Goal: Communication & Community: Share content

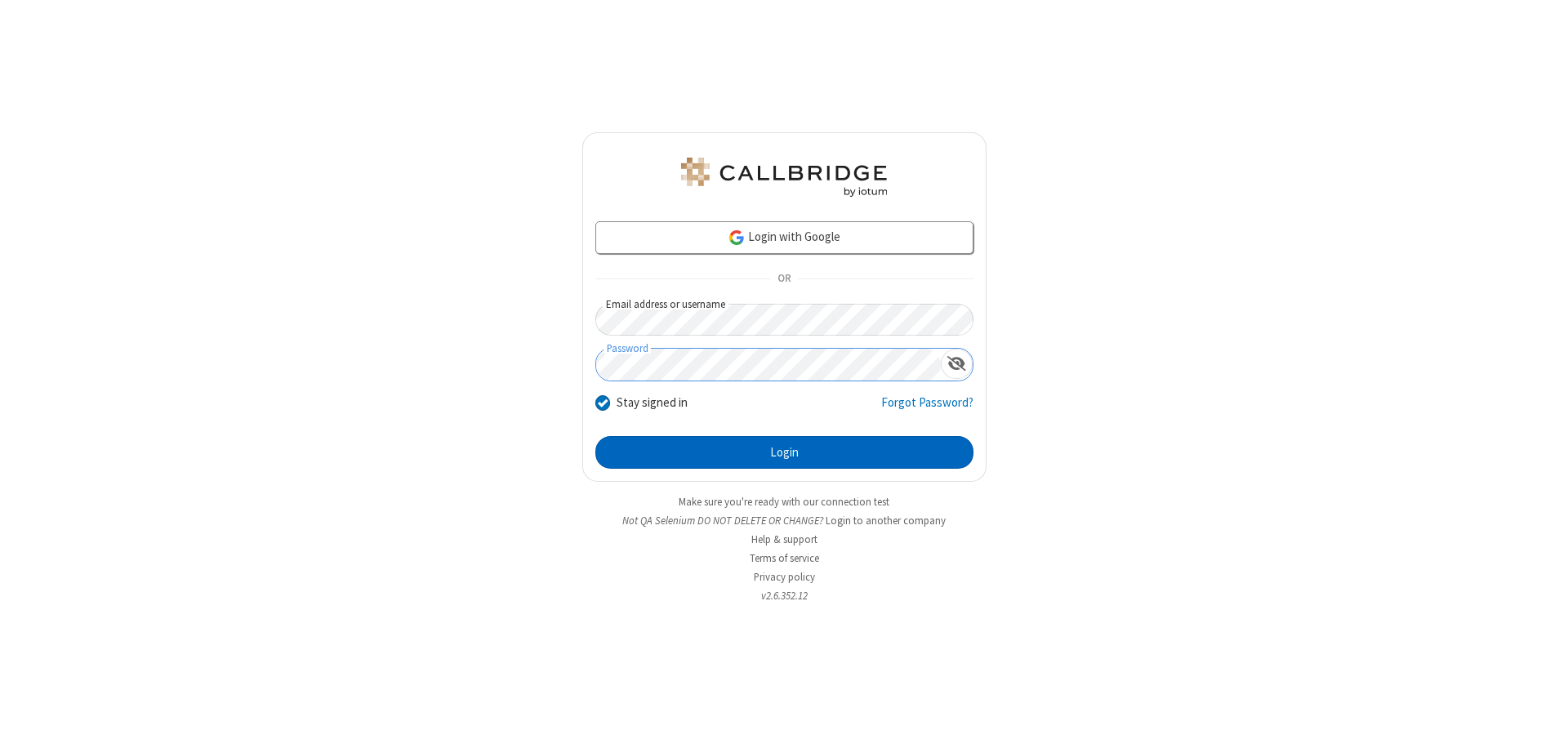
click at [784, 453] on button "Login" at bounding box center [784, 452] width 378 height 33
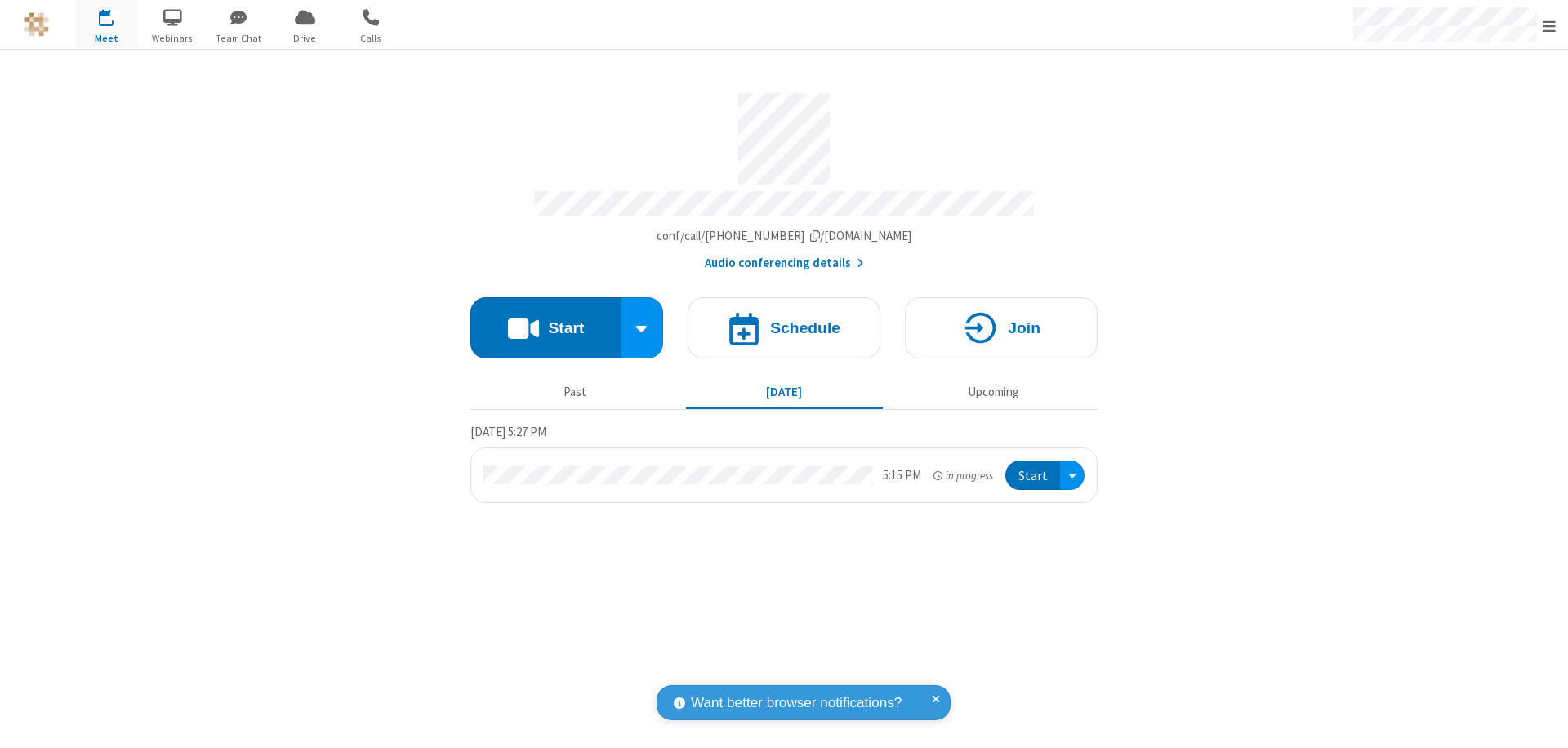
click at [545, 320] on button "Start" at bounding box center [545, 327] width 151 height 61
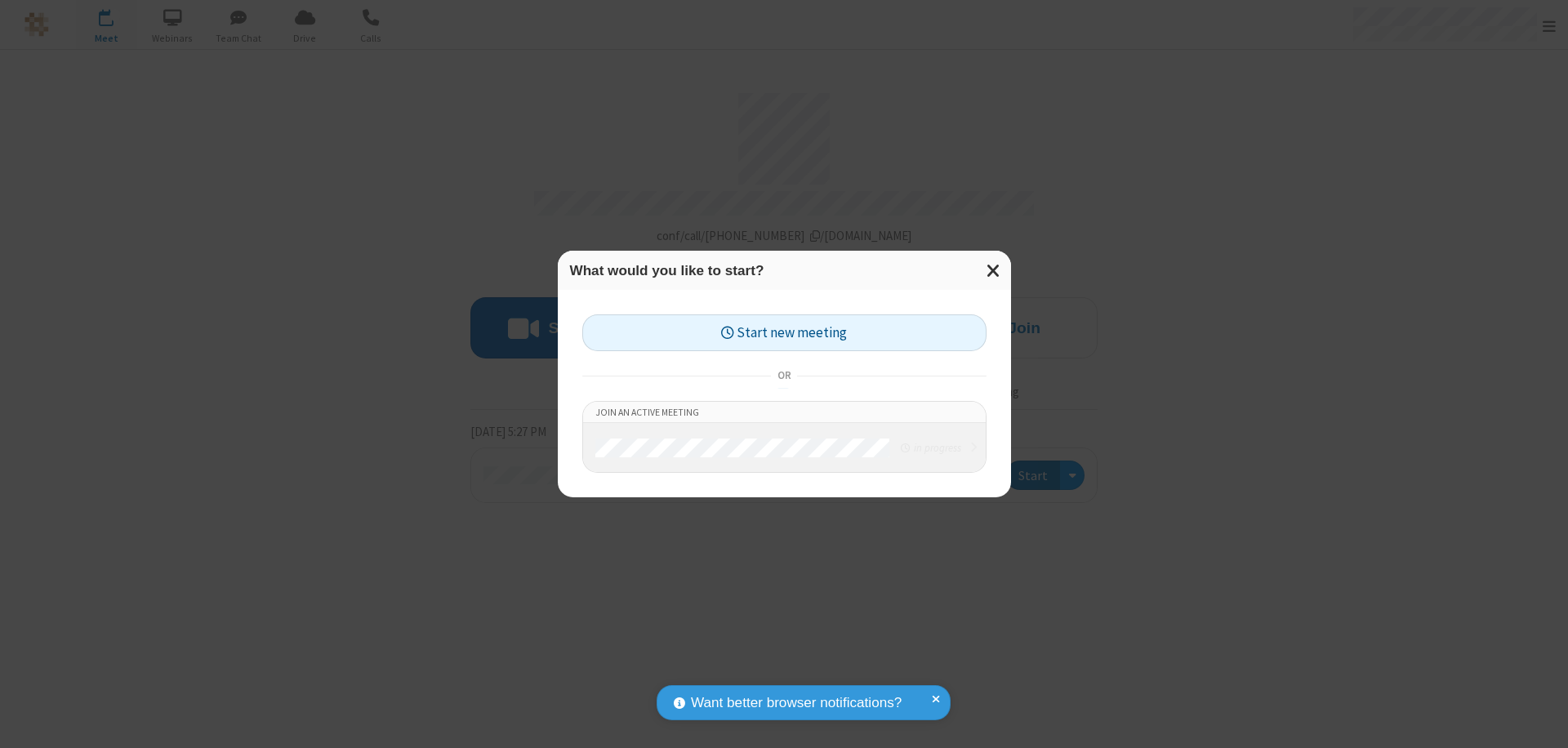
click at [784, 333] on button "Start new meeting" at bounding box center [784, 333] width 404 height 37
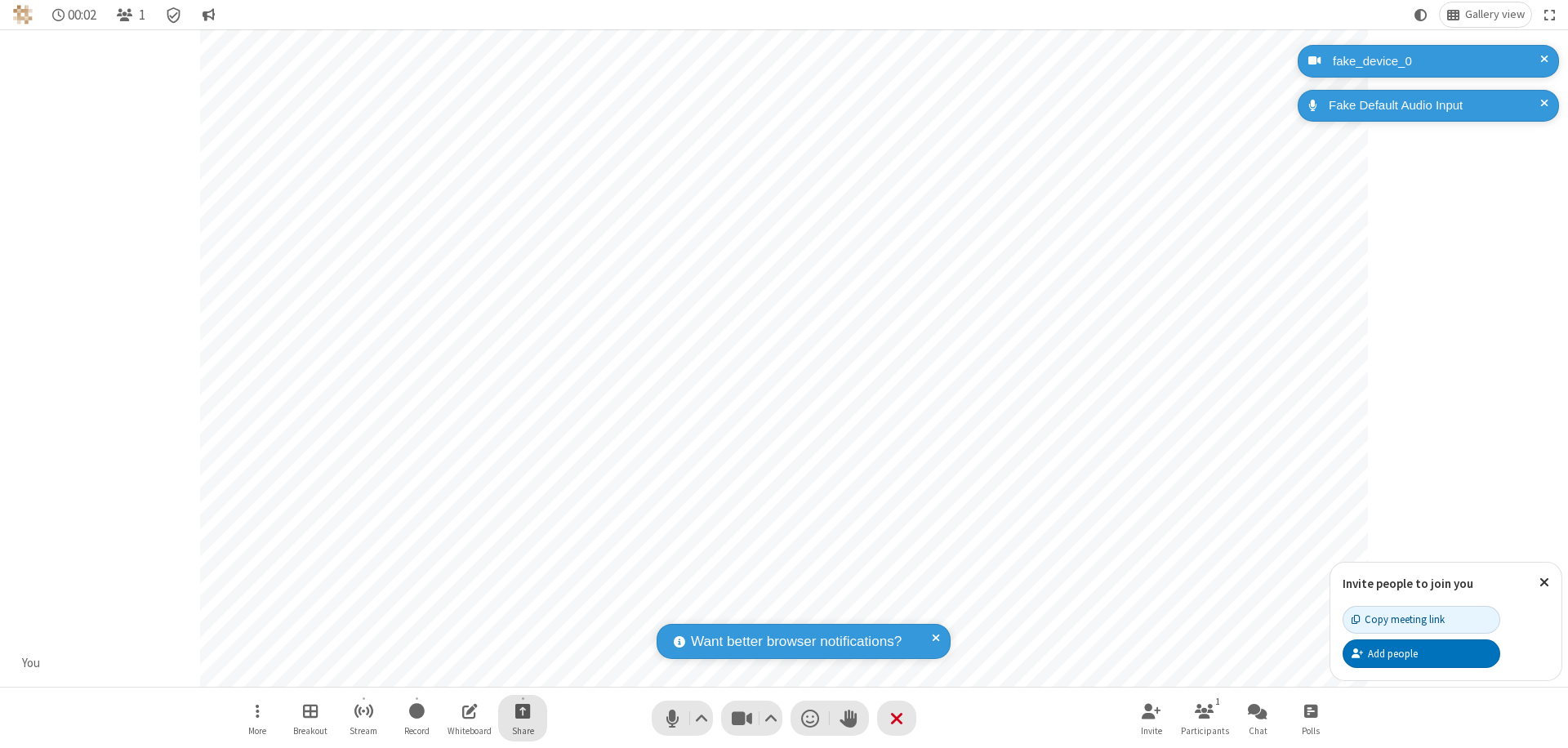
click at [522, 710] on span "Start sharing" at bounding box center [523, 710] width 16 height 20
click at [521, 610] on span "Share additional camera" at bounding box center [532, 614] width 121 height 14
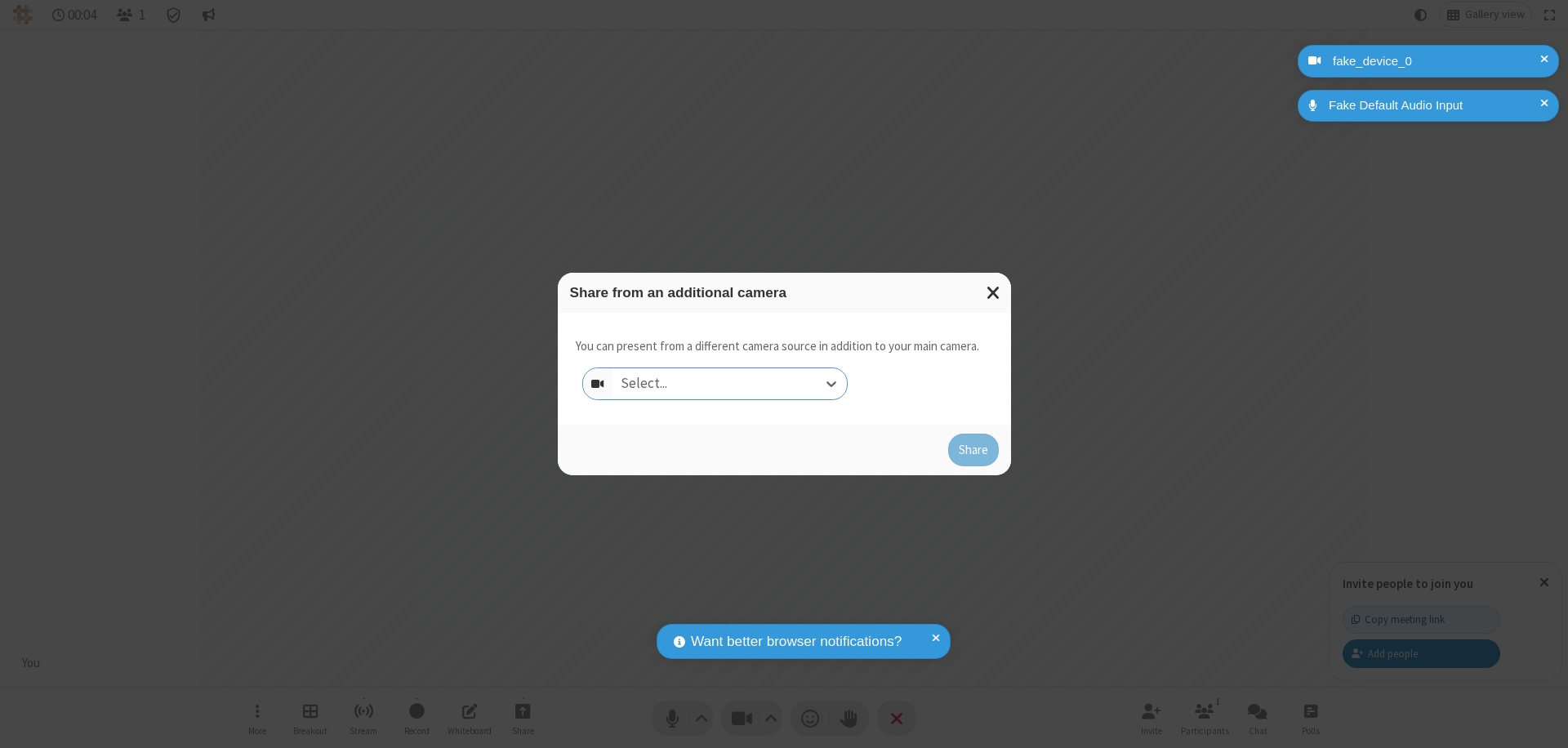
click at [729, 384] on div "Select..." at bounding box center [730, 383] width 235 height 31
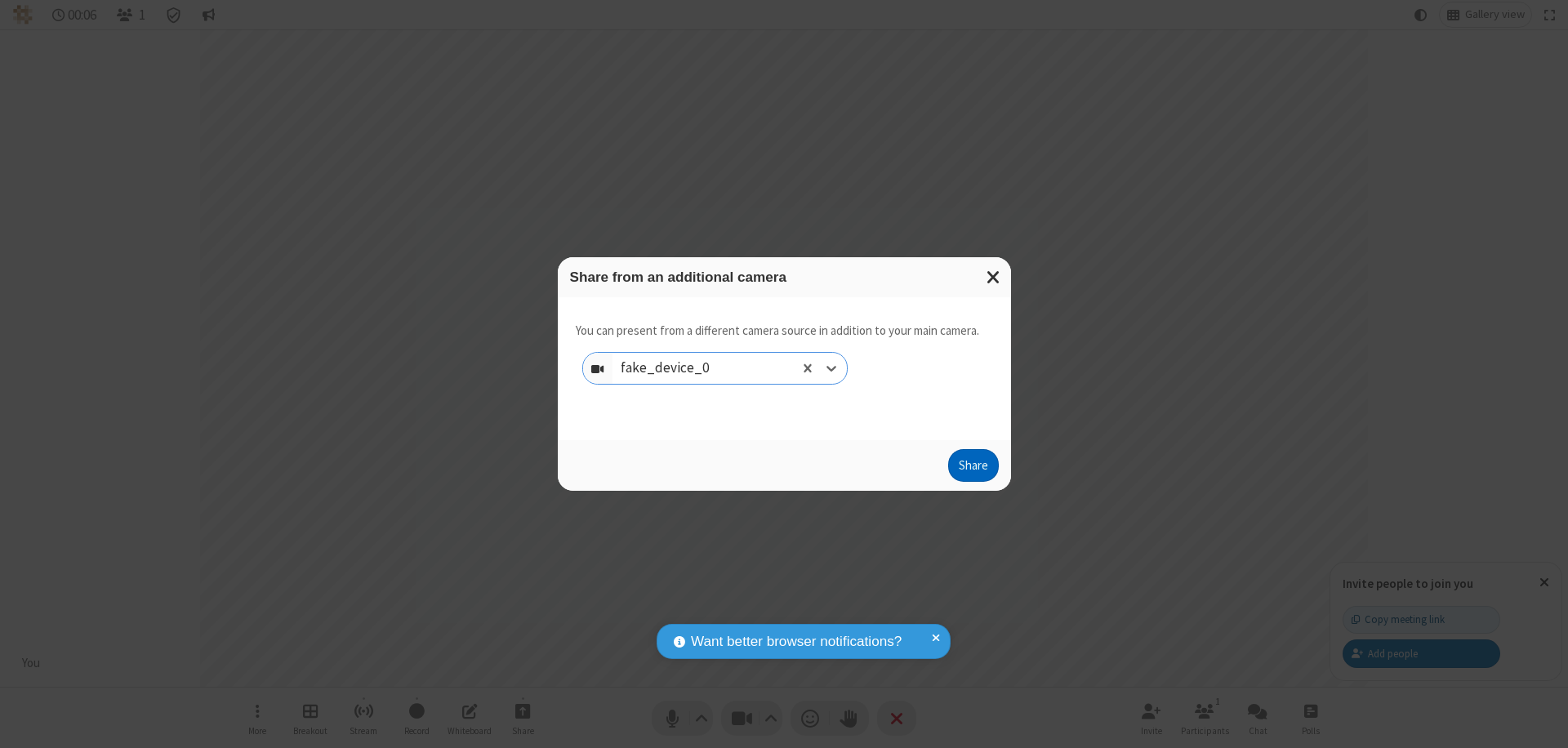
click at [972, 468] on button "Share" at bounding box center [972, 465] width 50 height 33
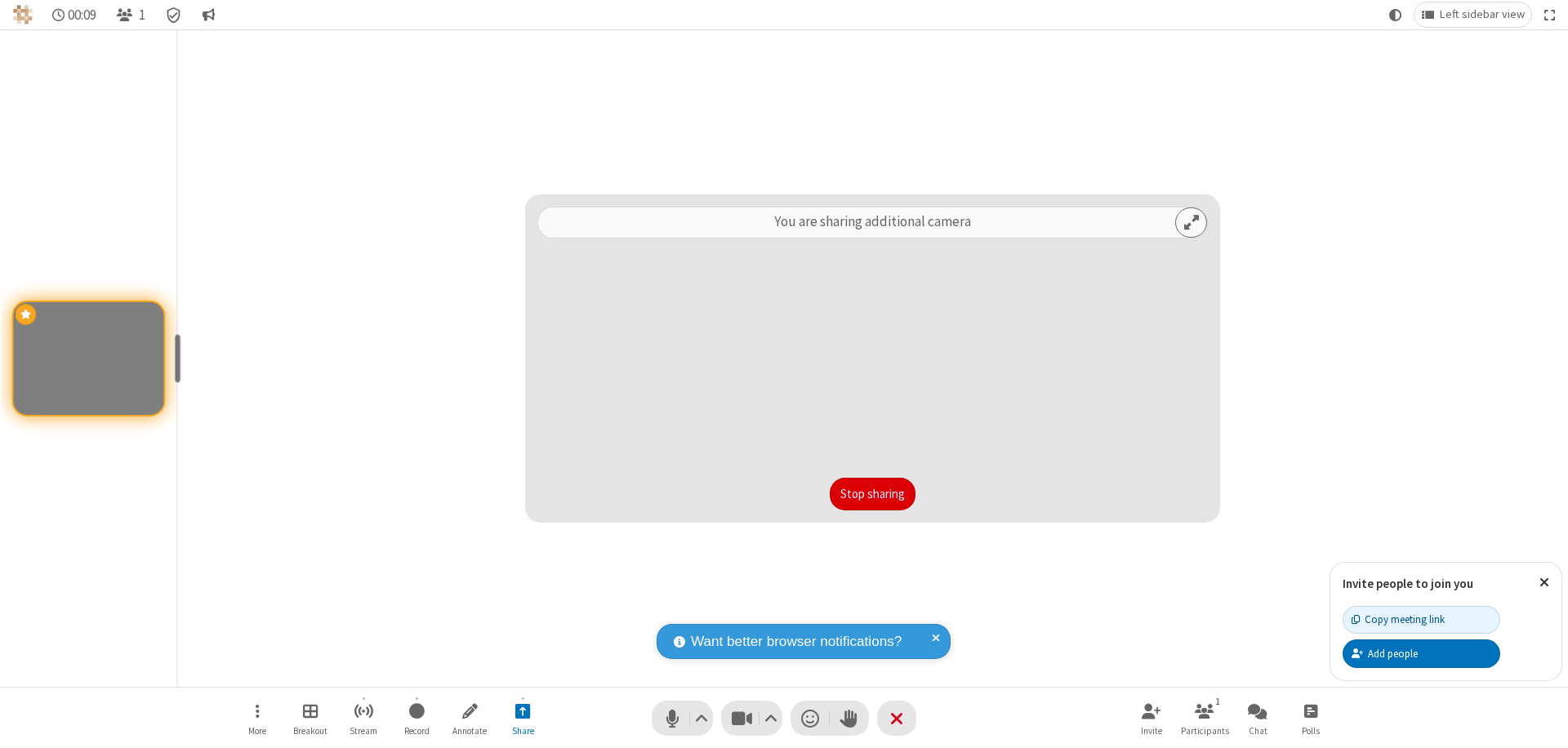
click at [872, 494] on button "Stop sharing" at bounding box center [872, 493] width 86 height 33
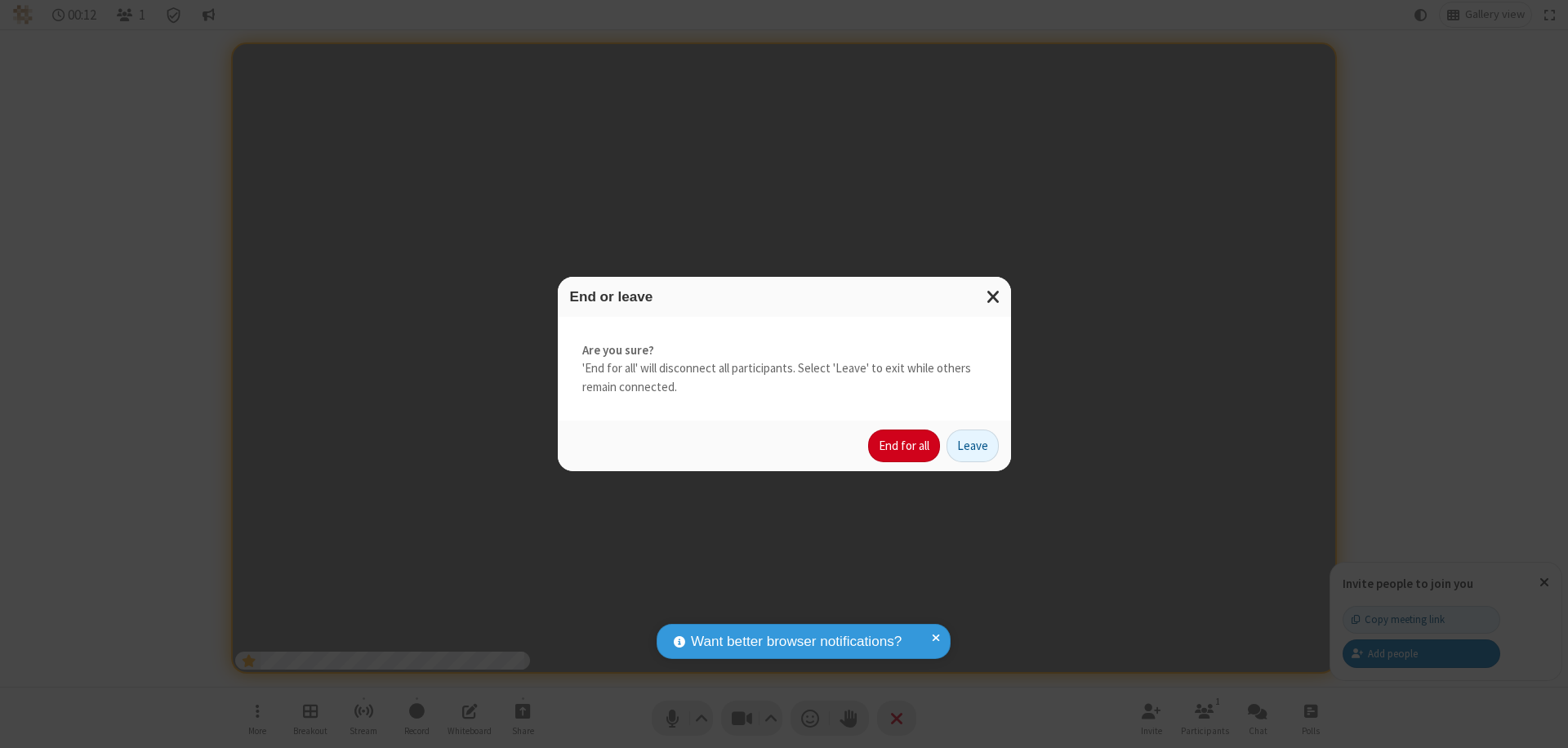
click at [904, 445] on button "End for all" at bounding box center [904, 445] width 71 height 33
